Goal: Task Accomplishment & Management: Manage account settings

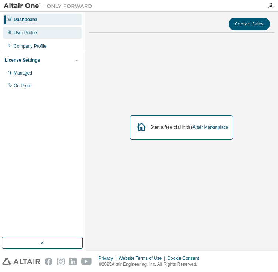
click at [33, 34] on div "User Profile" at bounding box center [25, 33] width 23 height 6
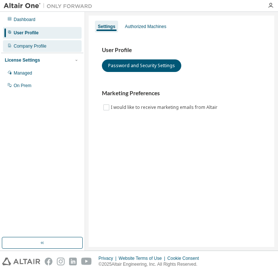
click at [33, 42] on div "Company Profile" at bounding box center [42, 46] width 79 height 12
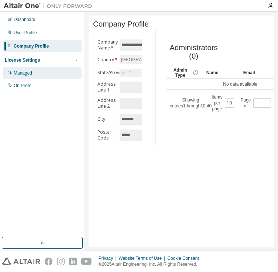
click at [35, 78] on div "Managed" at bounding box center [42, 73] width 79 height 12
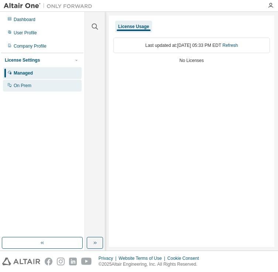
click at [34, 86] on div "On Prem" at bounding box center [42, 86] width 79 height 12
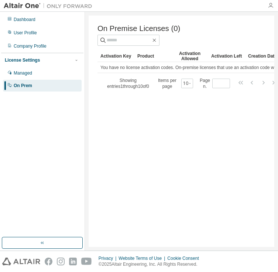
click at [269, 6] on icon "button" at bounding box center [271, 6] width 6 height 6
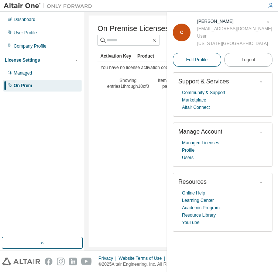
click at [201, 58] on span "Edit Profile" at bounding box center [196, 60] width 21 height 6
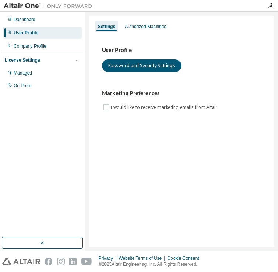
click at [201, 58] on div "User Profile Password and Security Settings" at bounding box center [181, 59] width 159 height 25
click at [142, 23] on div "Authorized Machines" at bounding box center [145, 27] width 47 height 12
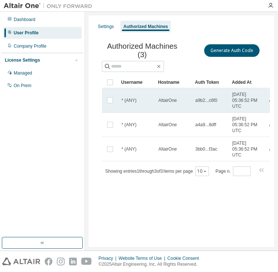
click at [104, 100] on td at bounding box center [110, 100] width 16 height 24
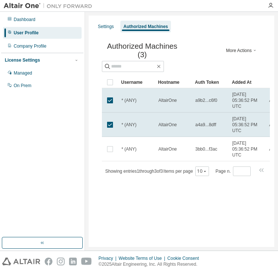
click at [113, 164] on div "Username Hostname Auth Token Added At MAC Addresses * (ANY) AltairOne a9b2...c6…" at bounding box center [202, 126] width 201 height 100
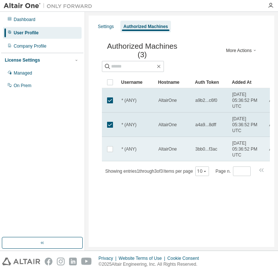
click at [108, 154] on td at bounding box center [110, 149] width 16 height 24
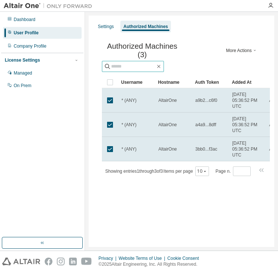
click at [149, 64] on input "text" at bounding box center [133, 66] width 44 height 7
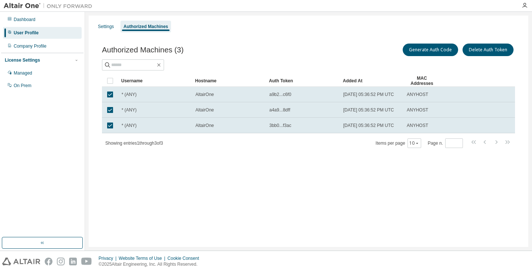
click at [51, 11] on div at bounding box center [266, 6] width 532 height 12
click at [51, 18] on div "Dashboard" at bounding box center [42, 20] width 79 height 12
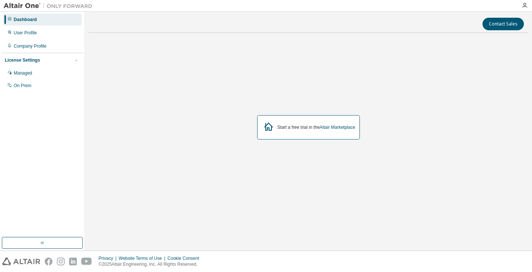
click at [270, 126] on icon at bounding box center [268, 126] width 13 height 13
click at [278, 128] on div "Start a free trial in the Altair Marketplace" at bounding box center [316, 127] width 78 height 6
click at [278, 7] on icon "button" at bounding box center [524, 6] width 6 height 6
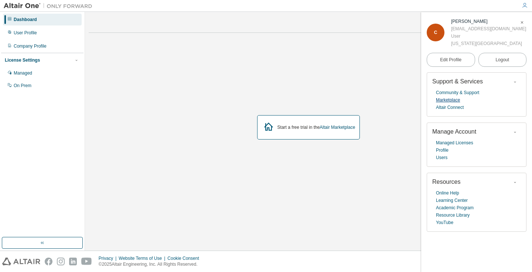
click at [278, 99] on link "Marketplace" at bounding box center [448, 99] width 24 height 7
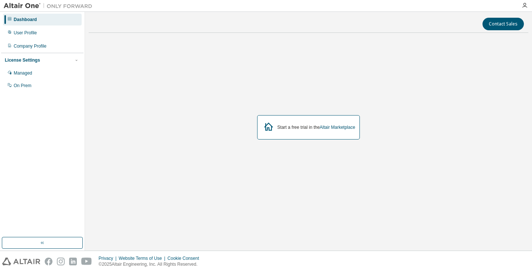
click at [307, 131] on div "Start a free trial in the Altair Marketplace" at bounding box center [308, 127] width 103 height 24
click at [255, 114] on div "Start a free trial in the Altair Marketplace" at bounding box center [308, 127] width 439 height 177
click at [45, 74] on div "Managed" at bounding box center [42, 73] width 79 height 12
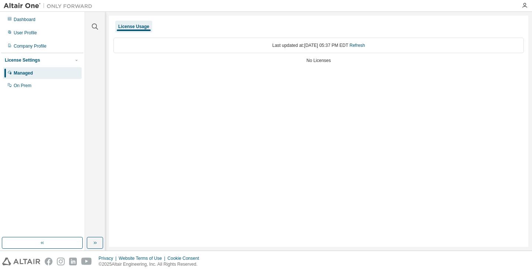
click at [139, 49] on div "Last updated at: Tue 2025-09-02 05:37 PM EDT Refresh" at bounding box center [318, 46] width 410 height 16
click at [34, 86] on div "On Prem" at bounding box center [42, 86] width 79 height 12
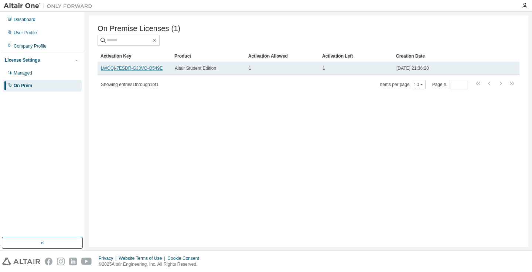
click at [138, 68] on link "LWCQI-7ESDR-GJ3VO-O549E" at bounding box center [132, 68] width 62 height 5
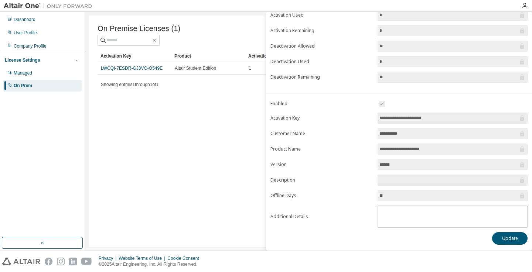
scroll to position [68, 0]
click at [507, 246] on div "**********" at bounding box center [399, 119] width 266 height 262
click at [502, 241] on button "Update" at bounding box center [509, 238] width 35 height 13
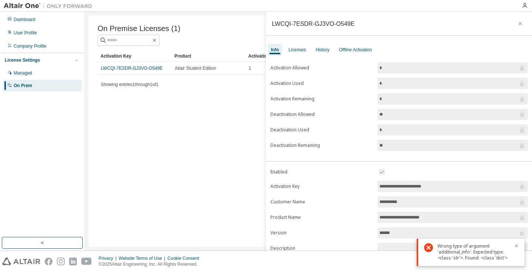
scroll to position [0, 0]
click at [298, 45] on div "Licenses" at bounding box center [296, 50] width 23 height 12
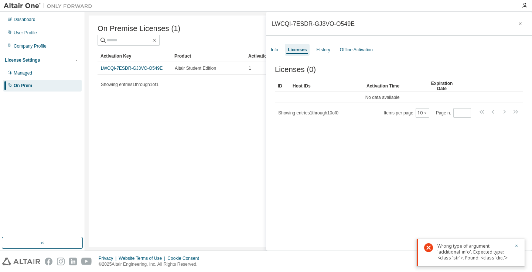
click at [308, 89] on div "Host IDs" at bounding box center [326, 86] width 68 height 12
click at [321, 97] on td "No data available" at bounding box center [382, 97] width 215 height 11
click at [489, 97] on td "No data available" at bounding box center [382, 97] width 215 height 11
click at [500, 98] on tbody "No data available" at bounding box center [399, 97] width 248 height 11
click at [517, 24] on icon "button" at bounding box center [519, 24] width 5 height 6
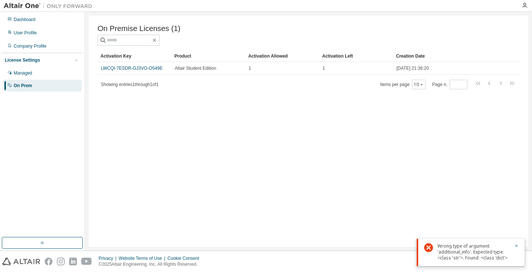
click at [201, 3] on div at bounding box center [306, 5] width 421 height 11
click at [17, 21] on div "Dashboard" at bounding box center [25, 20] width 22 height 6
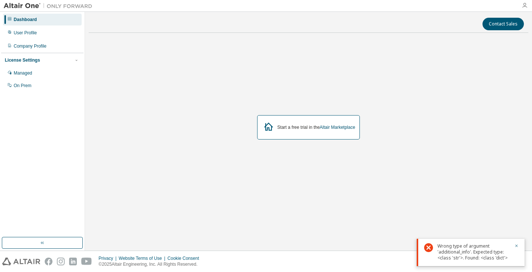
click at [526, 5] on icon "button" at bounding box center [524, 6] width 6 height 6
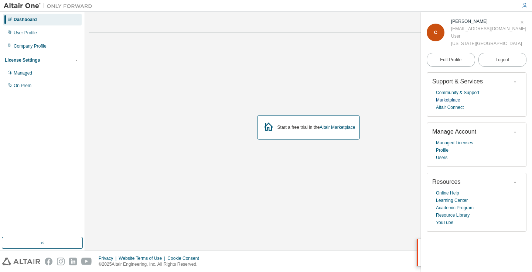
click at [446, 100] on link "Marketplace" at bounding box center [448, 99] width 24 height 7
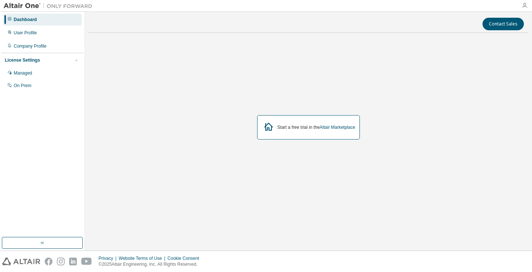
click at [526, 6] on icon "button" at bounding box center [524, 6] width 6 height 6
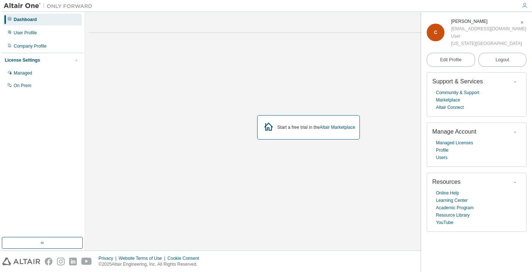
click at [463, 128] on span "Manage Account" at bounding box center [454, 131] width 44 height 6
click at [441, 148] on link "Profile" at bounding box center [442, 150] width 13 height 7
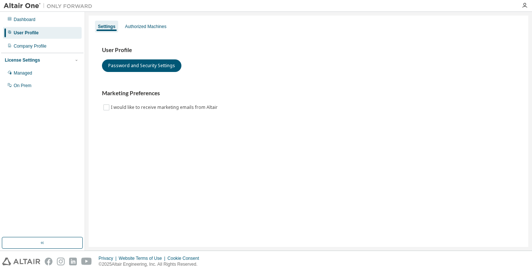
click at [72, 59] on div "License Settings" at bounding box center [42, 60] width 75 height 7
click at [70, 59] on div "License Settings" at bounding box center [42, 60] width 75 height 7
click at [63, 90] on div "On Prem" at bounding box center [42, 86] width 79 height 12
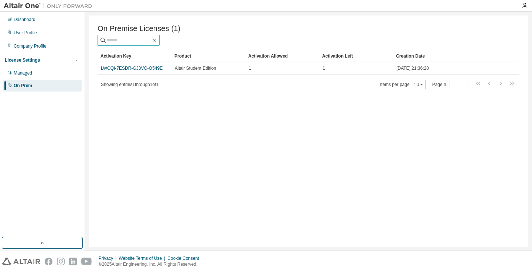
click at [157, 40] on icon "button" at bounding box center [154, 40] width 6 height 6
click at [35, 6] on img at bounding box center [50, 5] width 92 height 7
click at [29, 21] on div "Dashboard" at bounding box center [25, 20] width 22 height 6
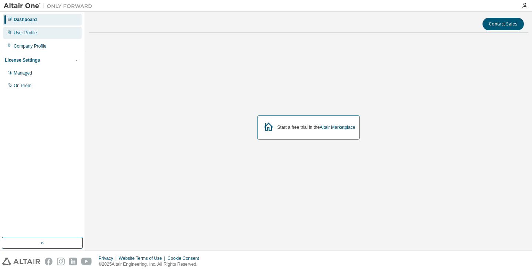
click at [36, 35] on div "User Profile" at bounding box center [25, 33] width 23 height 6
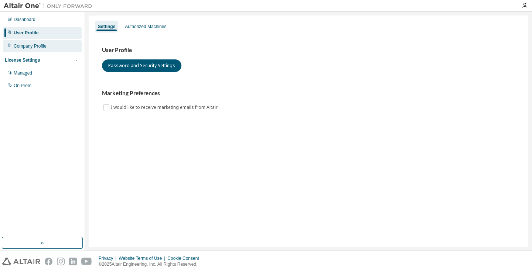
click at [38, 44] on div "Company Profile" at bounding box center [30, 46] width 33 height 6
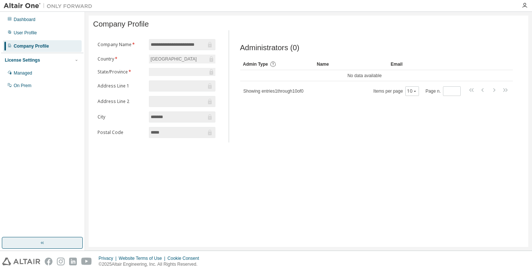
click at [70, 241] on button "button" at bounding box center [42, 243] width 81 height 12
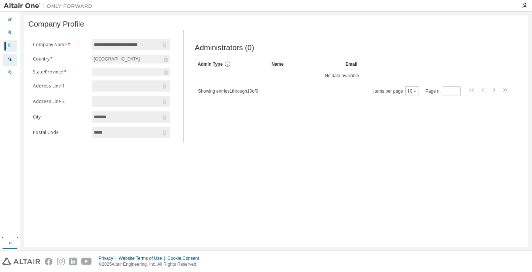
click at [8, 64] on div "Managed" at bounding box center [10, 60] width 14 height 12
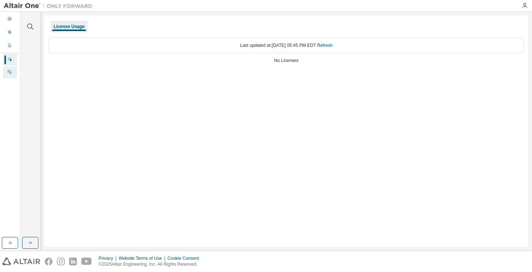
click at [10, 73] on icon at bounding box center [10, 72] width 4 height 4
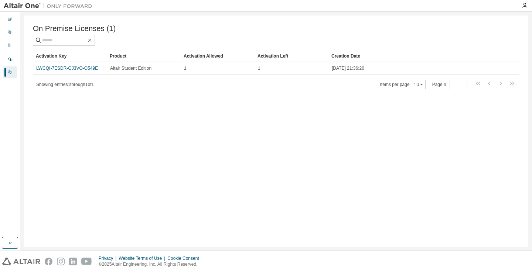
click at [527, 7] on div at bounding box center [524, 6] width 15 height 6
click at [523, 6] on icon "button" at bounding box center [524, 6] width 6 height 6
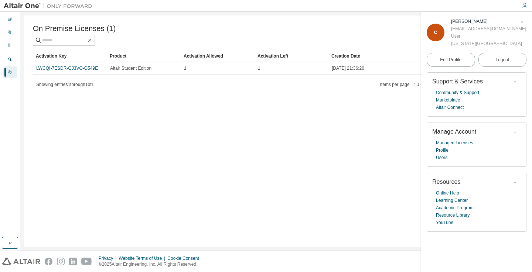
click at [520, 25] on icon "button" at bounding box center [521, 22] width 4 height 4
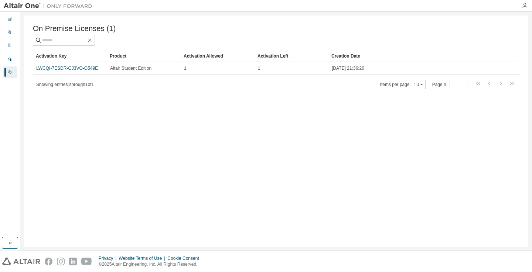
click at [526, 7] on icon "button" at bounding box center [524, 6] width 6 height 6
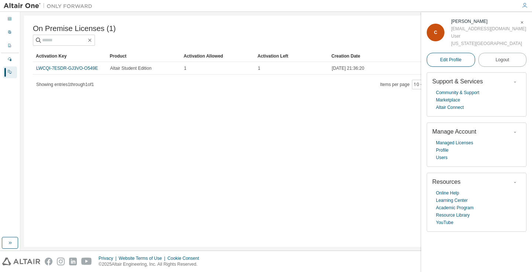
click at [466, 56] on link "Edit Profile" at bounding box center [450, 60] width 48 height 14
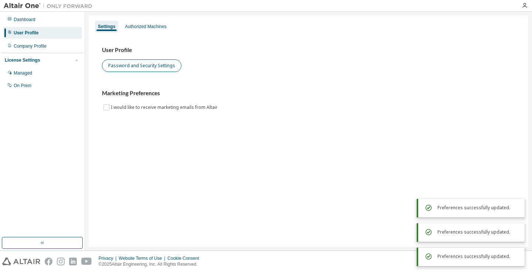
click at [120, 72] on button "Password and Security Settings" at bounding box center [141, 65] width 79 height 13
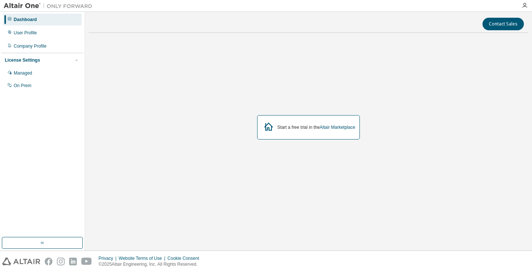
click at [315, 122] on div "Start a free trial in the Altair Marketplace" at bounding box center [308, 127] width 103 height 24
click at [28, 72] on div "Managed" at bounding box center [23, 73] width 18 height 6
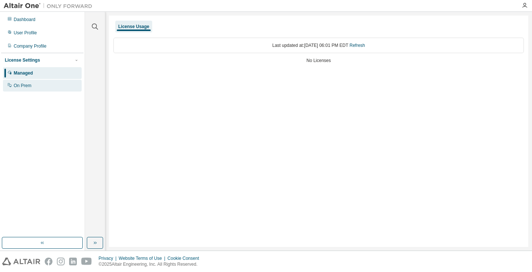
click at [28, 85] on div "On Prem" at bounding box center [23, 86] width 18 height 6
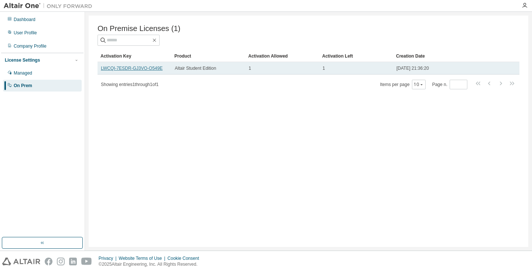
click at [145, 68] on link "LWCQI-7ESDR-GJ3VO-O549E" at bounding box center [132, 68] width 62 height 5
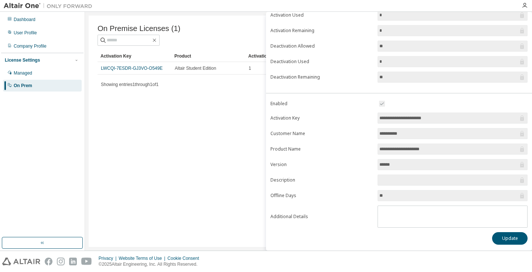
scroll to position [68, 0]
